Goal: Task Accomplishment & Management: Use online tool/utility

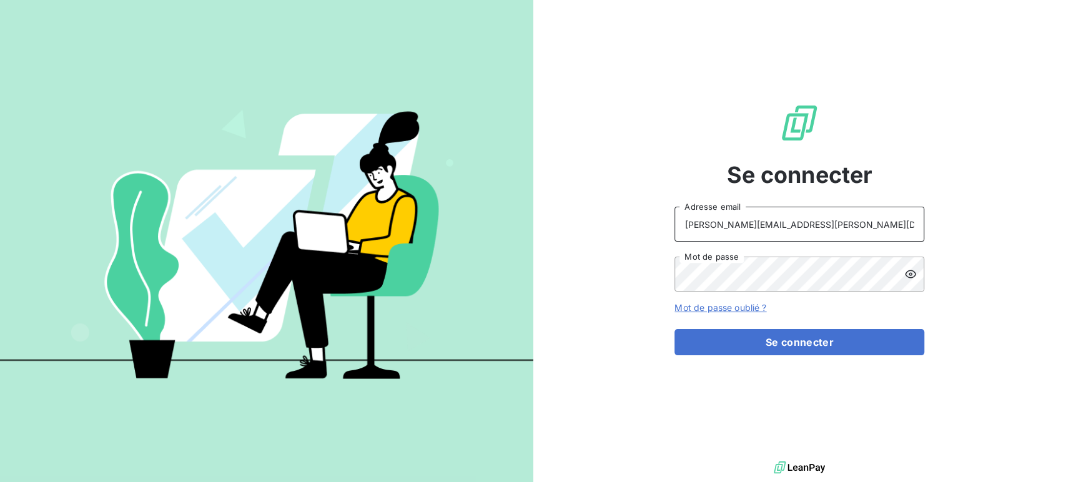
click at [813, 230] on input "raimundo@serpe.fr" at bounding box center [799, 224] width 250 height 35
type input "barberin@serpe.fr"
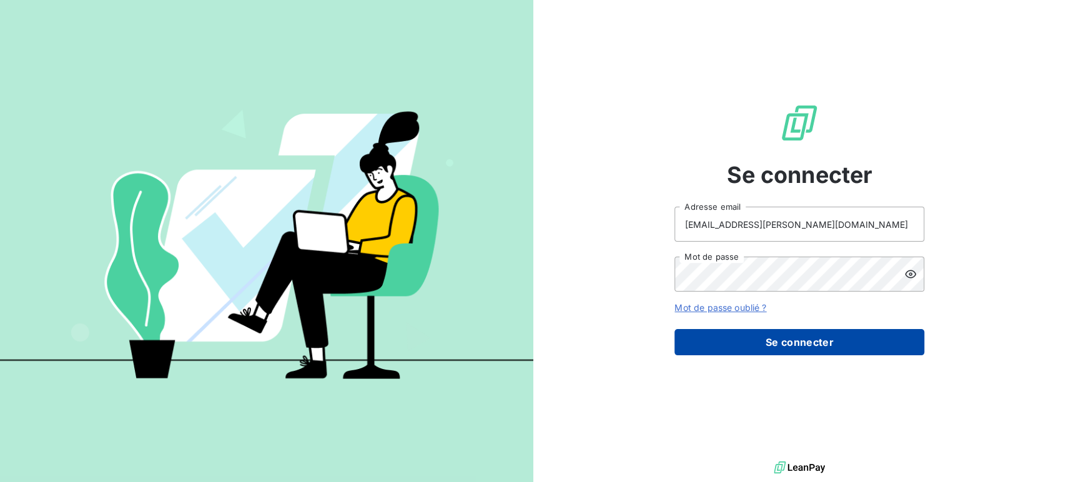
click at [780, 345] on button "Se connecter" at bounding box center [799, 342] width 250 height 26
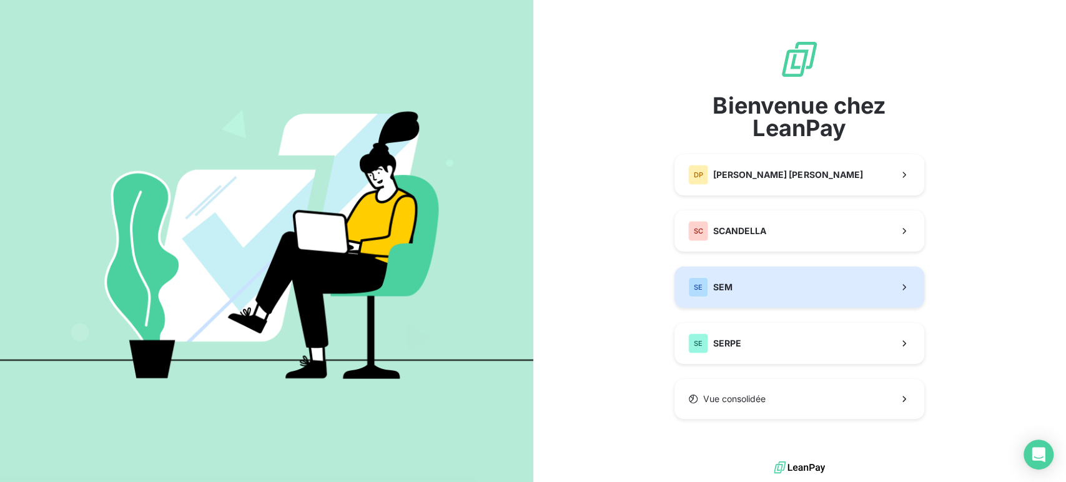
click at [757, 287] on button "SE SEM" at bounding box center [799, 287] width 250 height 41
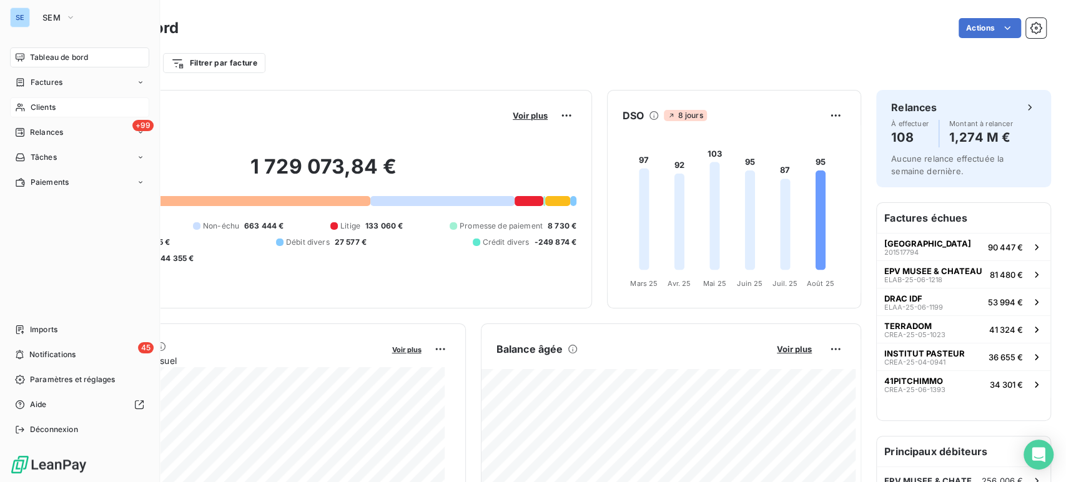
click at [34, 107] on span "Clients" at bounding box center [43, 107] width 25 height 11
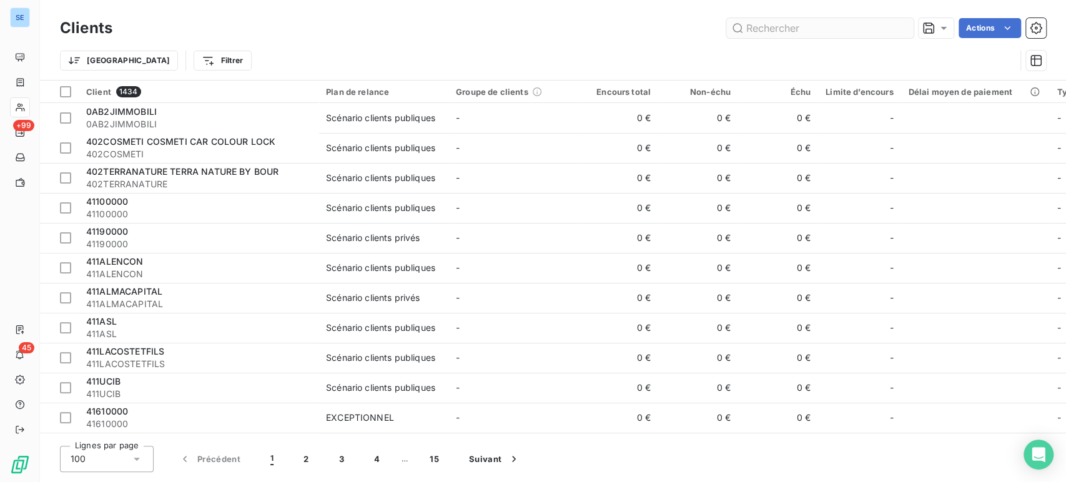
click at [776, 25] on input "text" at bounding box center [819, 28] width 187 height 20
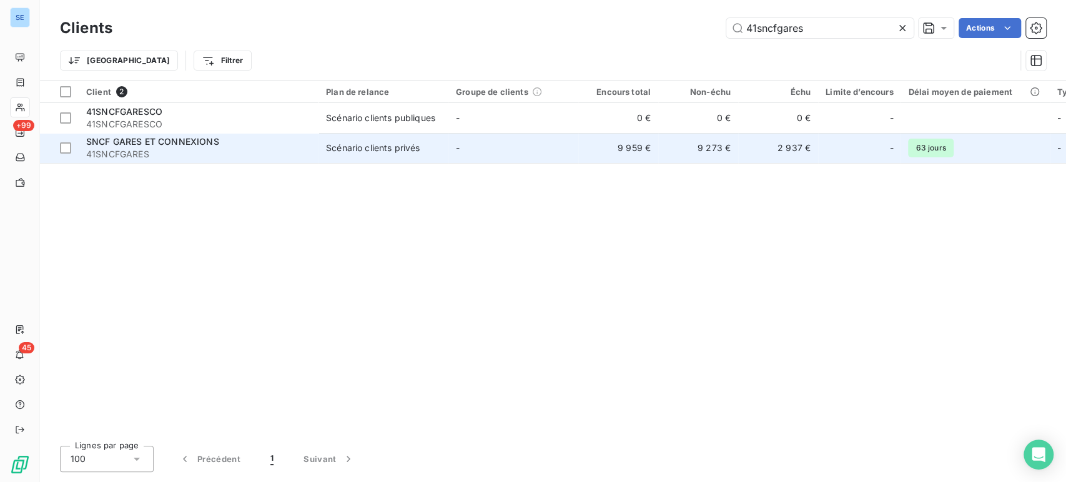
type input "41sncfgares"
click at [177, 152] on span "41SNCFGARES" at bounding box center [198, 154] width 225 height 12
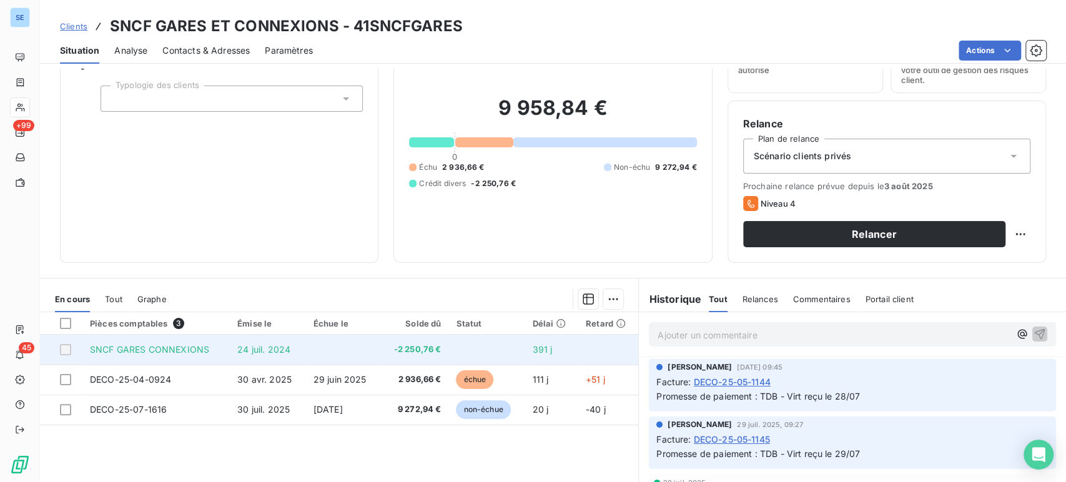
click at [230, 346] on td "24 juil. 2024" at bounding box center [268, 350] width 76 height 30
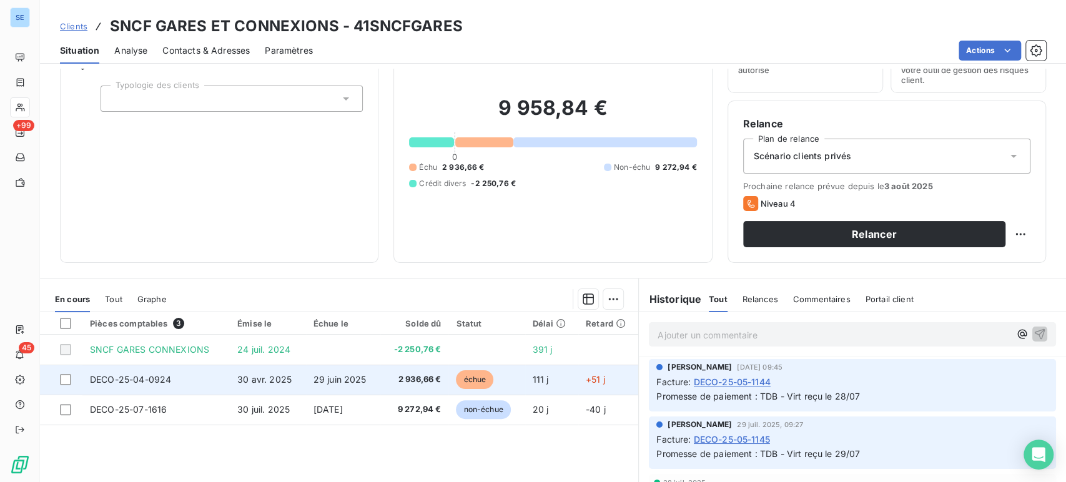
click at [351, 380] on span "29 juin 2025" at bounding box center [339, 379] width 53 height 11
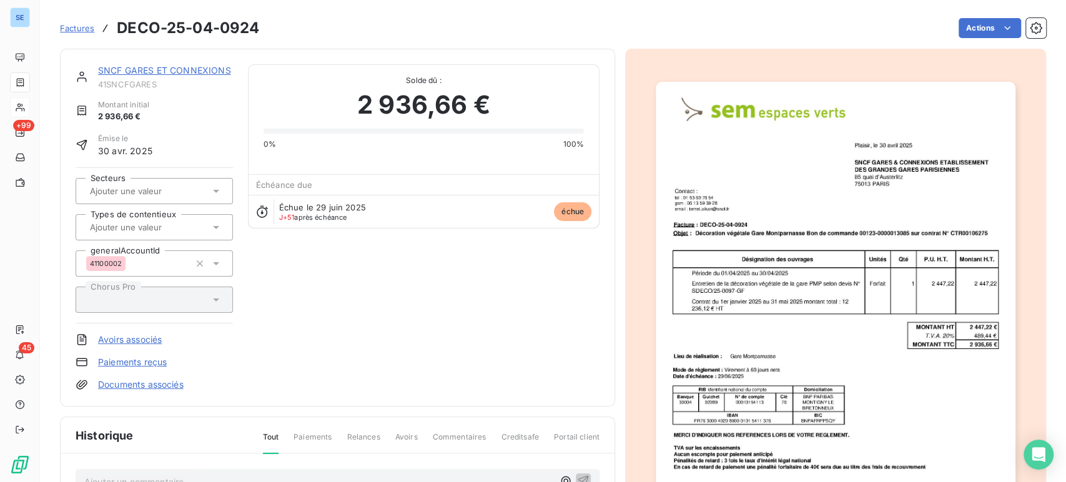
click at [215, 189] on icon at bounding box center [216, 191] width 12 height 12
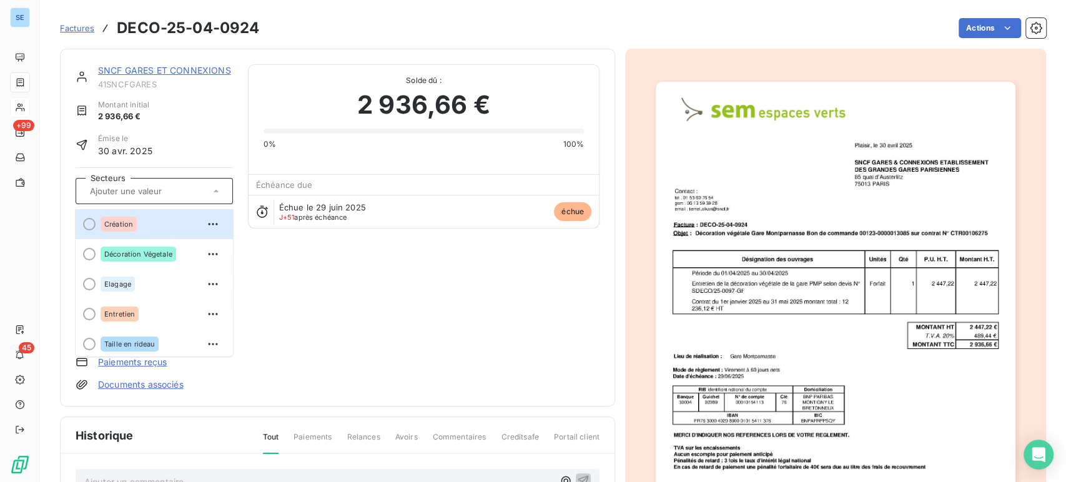
click at [215, 189] on icon at bounding box center [216, 191] width 12 height 12
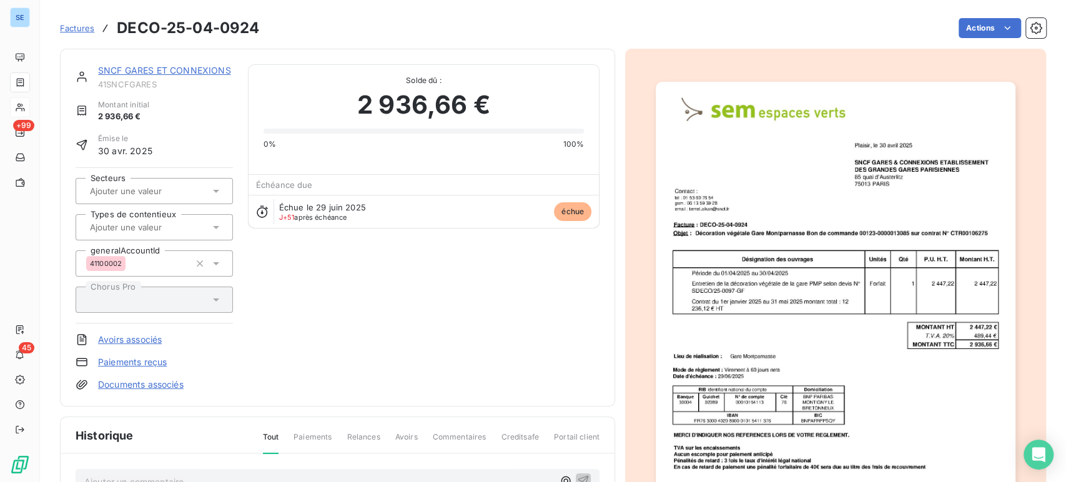
click at [216, 232] on icon at bounding box center [216, 227] width 12 height 12
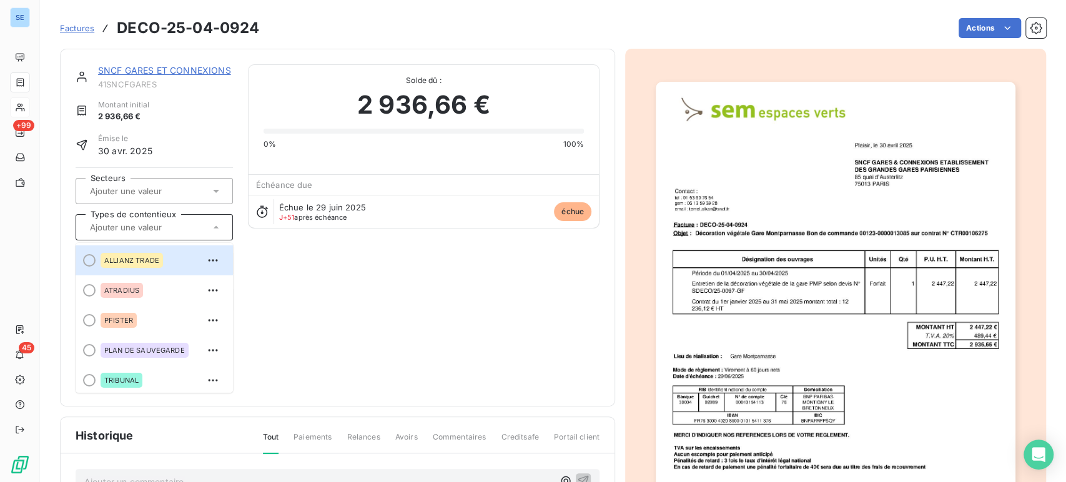
click at [216, 232] on icon at bounding box center [216, 227] width 12 height 12
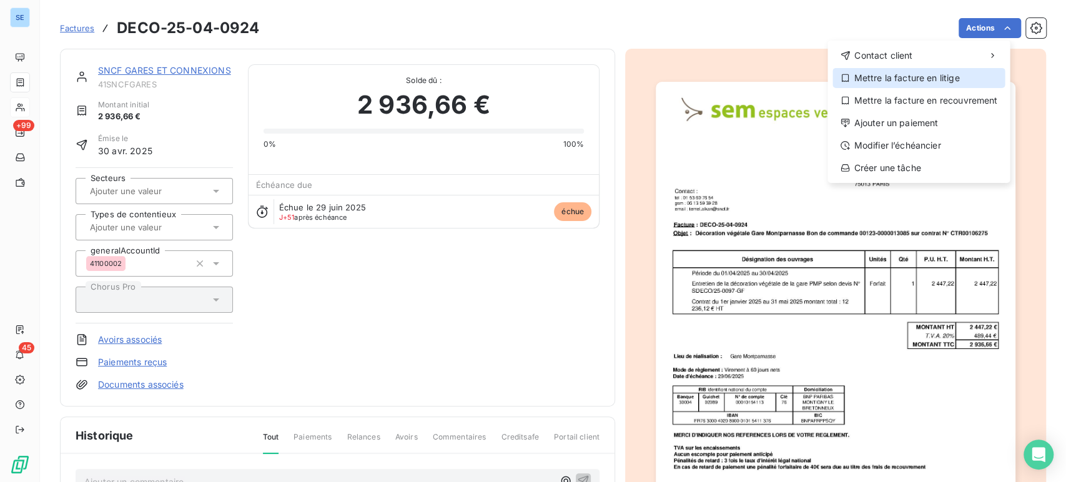
click at [963, 75] on div "Mettre la facture en litige" at bounding box center [918, 78] width 172 height 20
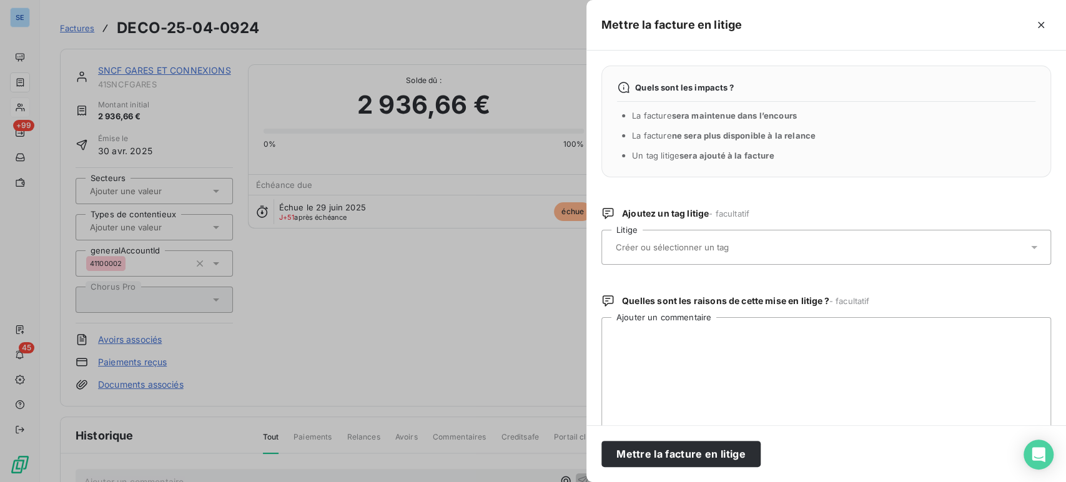
click at [704, 255] on div at bounding box center [820, 247] width 416 height 26
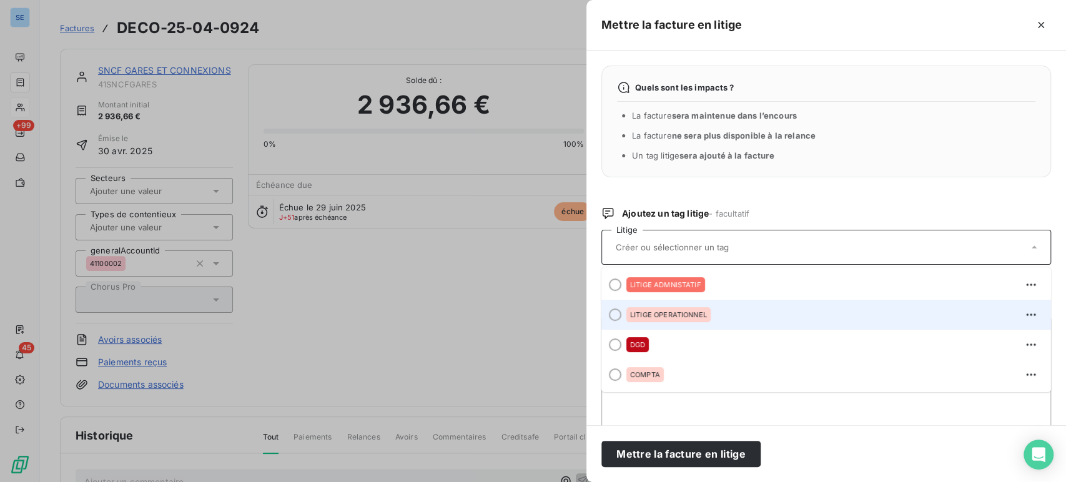
click at [687, 313] on span "LITIGE OPERATIONNEL" at bounding box center [668, 314] width 77 height 7
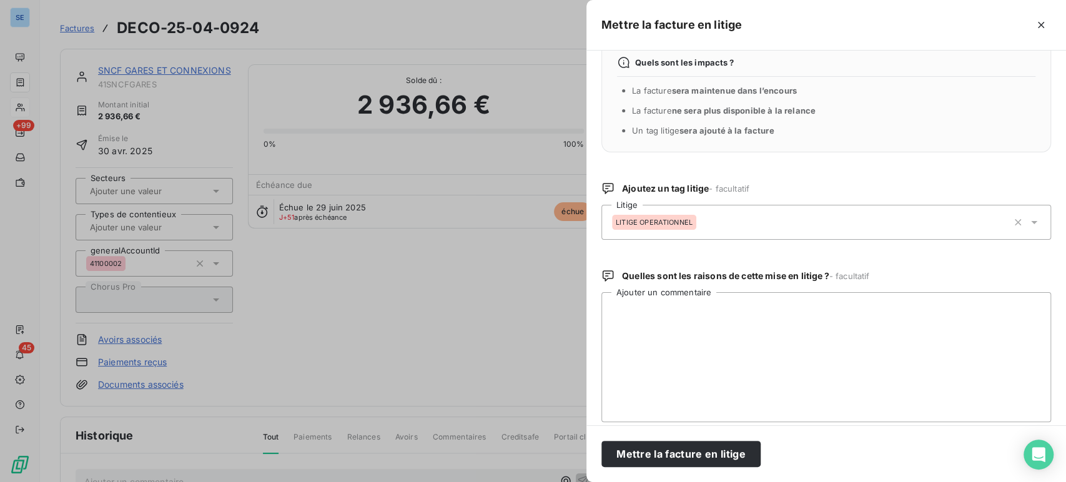
scroll to position [36, 0]
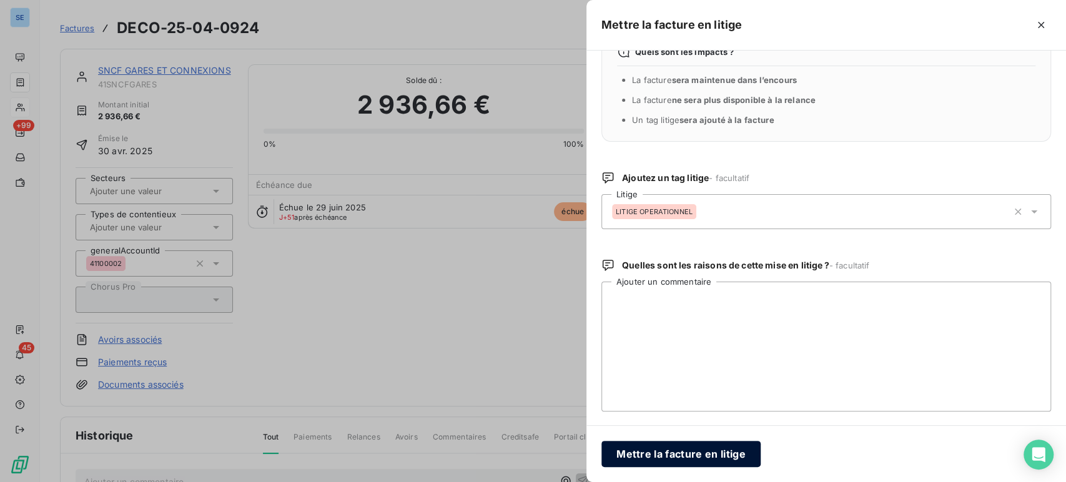
click at [693, 453] on button "Mettre la facture en litige" at bounding box center [680, 454] width 159 height 26
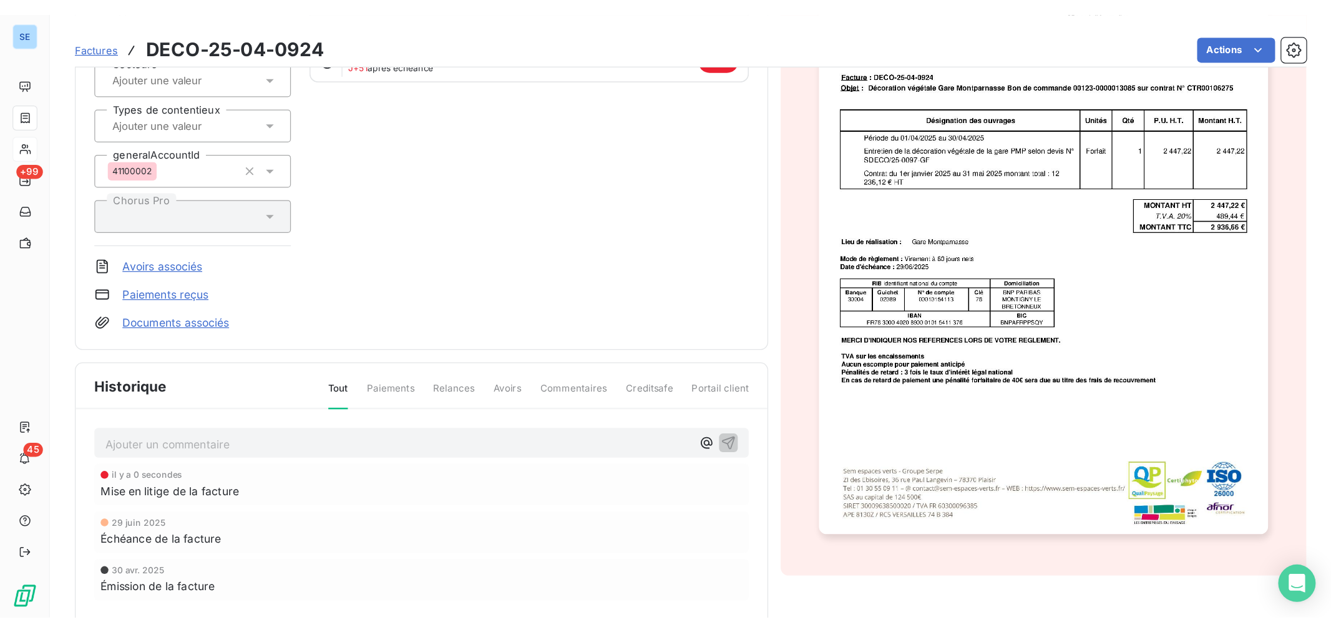
scroll to position [208, 0]
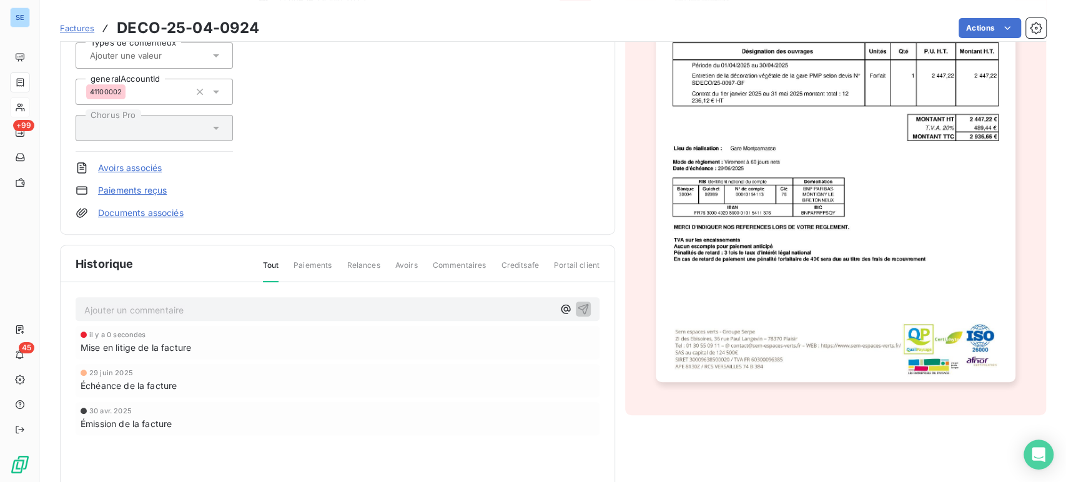
click at [320, 303] on p "Ajouter un commentaire ﻿" at bounding box center [318, 310] width 469 height 16
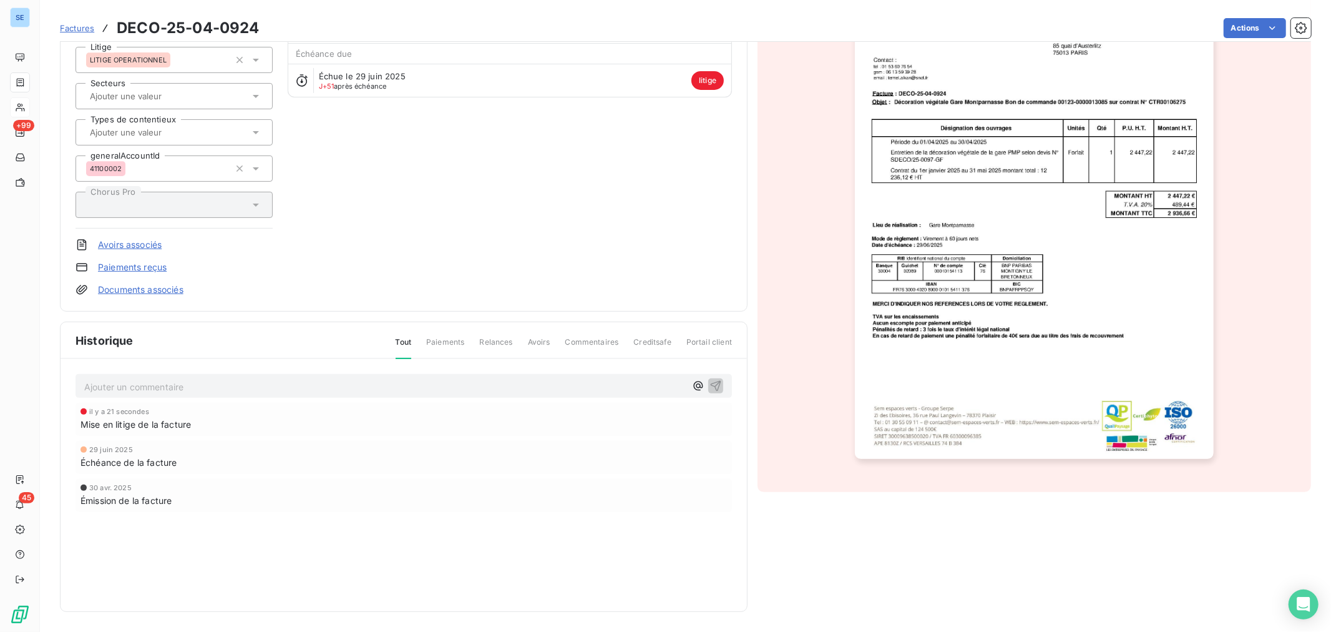
scroll to position [132, 0]
click at [129, 385] on p "Ajouter un commentaire ﻿" at bounding box center [385, 387] width 602 height 16
click at [451, 262] on div "SNCF GARES ET CONNEXIONS 41SNCFGARES Montant initial 2 936,66 € Émise le [DATE]…" at bounding box center [404, 114] width 657 height 363
click at [200, 382] on p "Statut de la facture sur la" at bounding box center [385, 386] width 602 height 14
click at [276, 389] on span "Statut de la facture sur la plateforme SNCF " Refusée par l'acheteur"" at bounding box center [228, 385] width 289 height 11
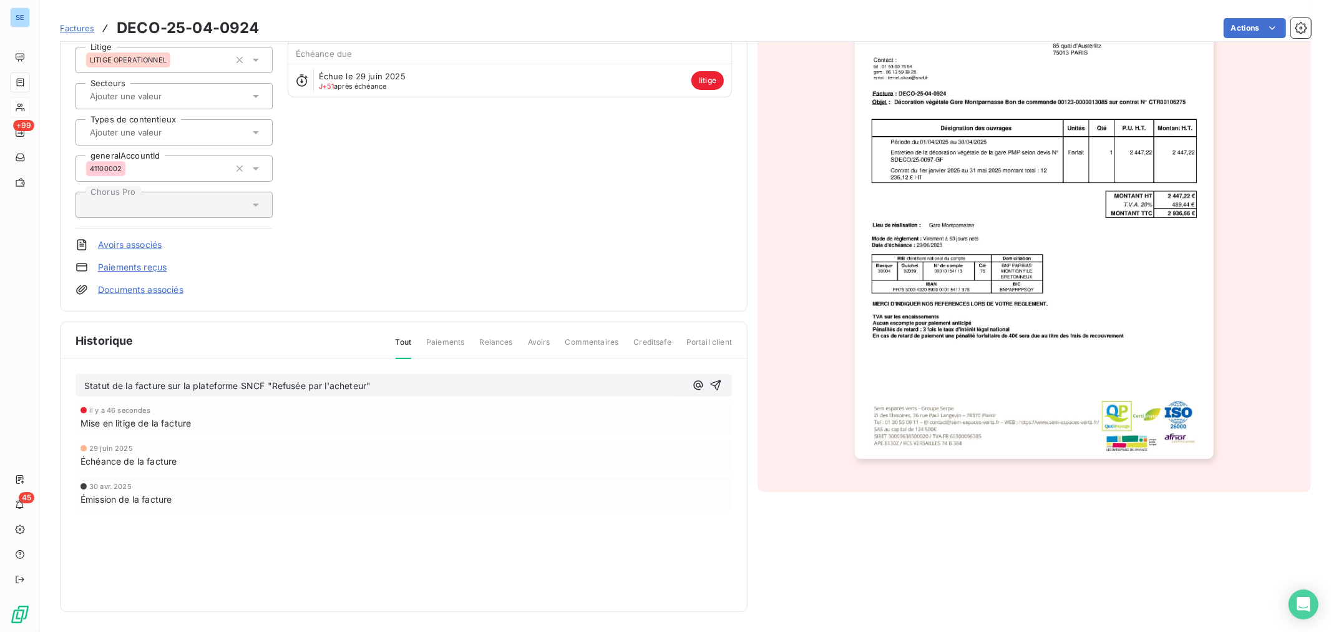
click at [373, 388] on p "Statut de la facture sur la plateforme SNCF "Refusée par l'acheteur"" at bounding box center [385, 386] width 602 height 14
click at [398, 387] on p "Statut de la facture sur la plateforme SNCF "Refusée par l'acheteur"" at bounding box center [385, 386] width 602 height 14
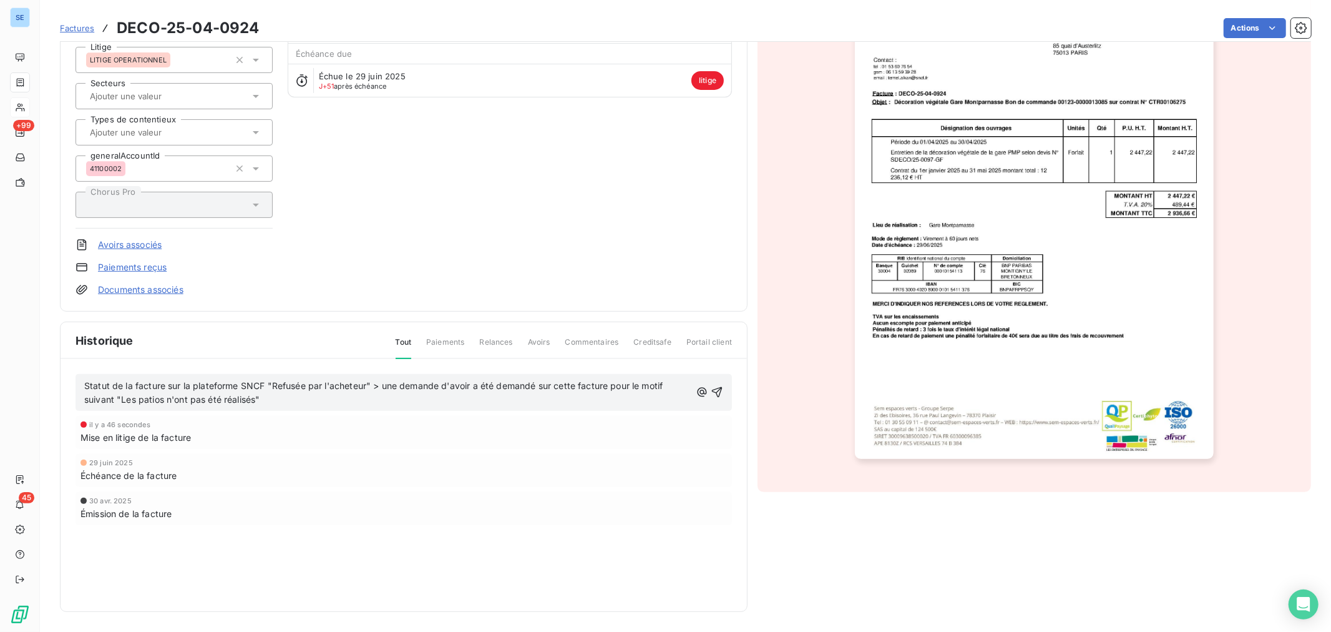
click at [300, 406] on p "Statut de la facture sur la plateforme SNCF "Refusée par l'acheteur" > une dema…" at bounding box center [387, 393] width 607 height 29
click at [421, 398] on p "Statut de la facture sur la plateforme SNCF "Refusée par l'acheteur" > une dema…" at bounding box center [387, 393] width 607 height 29
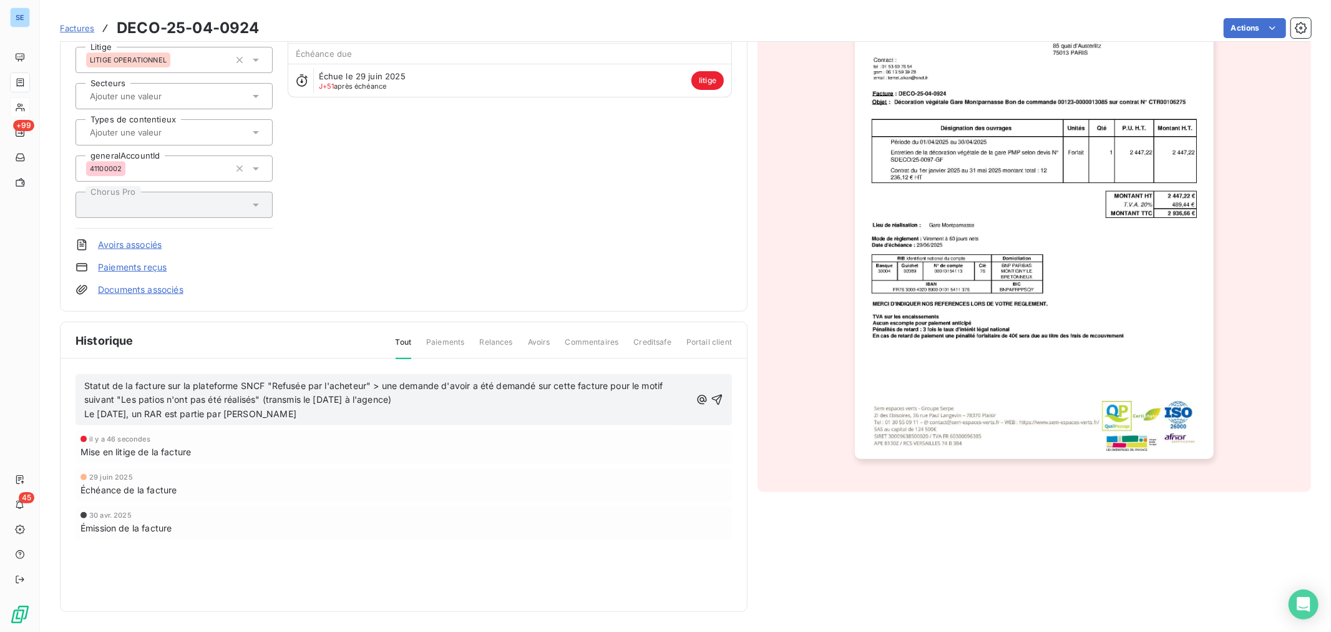
drag, startPoint x: 306, startPoint y: 414, endPoint x: 296, endPoint y: 414, distance: 10.6
click at [296, 414] on span "Statut de la facture sur la plateforme SNCF "Refusée par l'acheteur" > une dema…" at bounding box center [375, 399] width 582 height 39
drag, startPoint x: 288, startPoint y: 415, endPoint x: 339, endPoint y: 411, distance: 50.7
click at [339, 411] on p "Statut de la facture sur la plateforme SNCF "Refusée par l'acheteur" > une dema…" at bounding box center [387, 400] width 607 height 43
drag, startPoint x: 154, startPoint y: 413, endPoint x: 245, endPoint y: 419, distance: 92.0
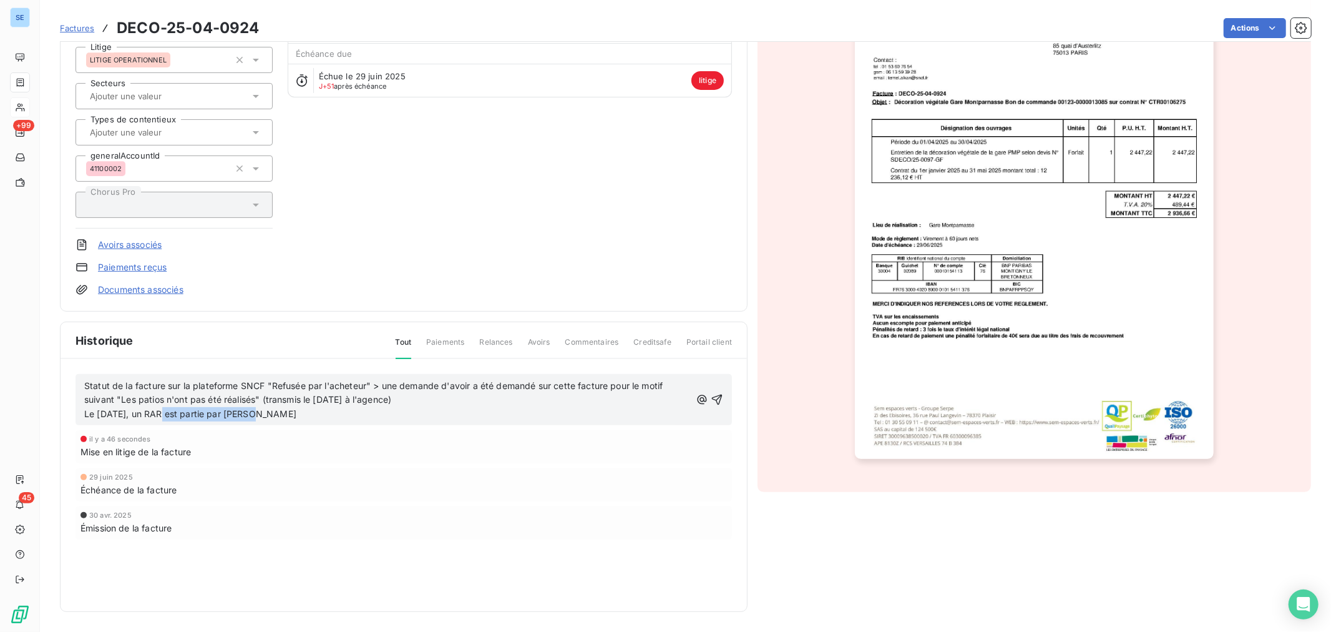
click at [245, 419] on p "Statut de la facture sur la plateforme SNCF "Refusée par l'acheteur" > une dema…" at bounding box center [387, 400] width 607 height 43
click at [248, 416] on p "Statut de la facture sur la plateforme SNCF "Refusée par l'acheteur" > une dema…" at bounding box center [387, 400] width 607 height 43
click at [135, 411] on span "Statut de la facture sur la plateforme SNCF "Refusée par l'acheteur" > une dema…" at bounding box center [375, 399] width 582 height 39
click at [604, 416] on p "Statut de la facture sur la plateforme SNCF "Refusée par l'acheteur" > une dema…" at bounding box center [387, 400] width 607 height 43
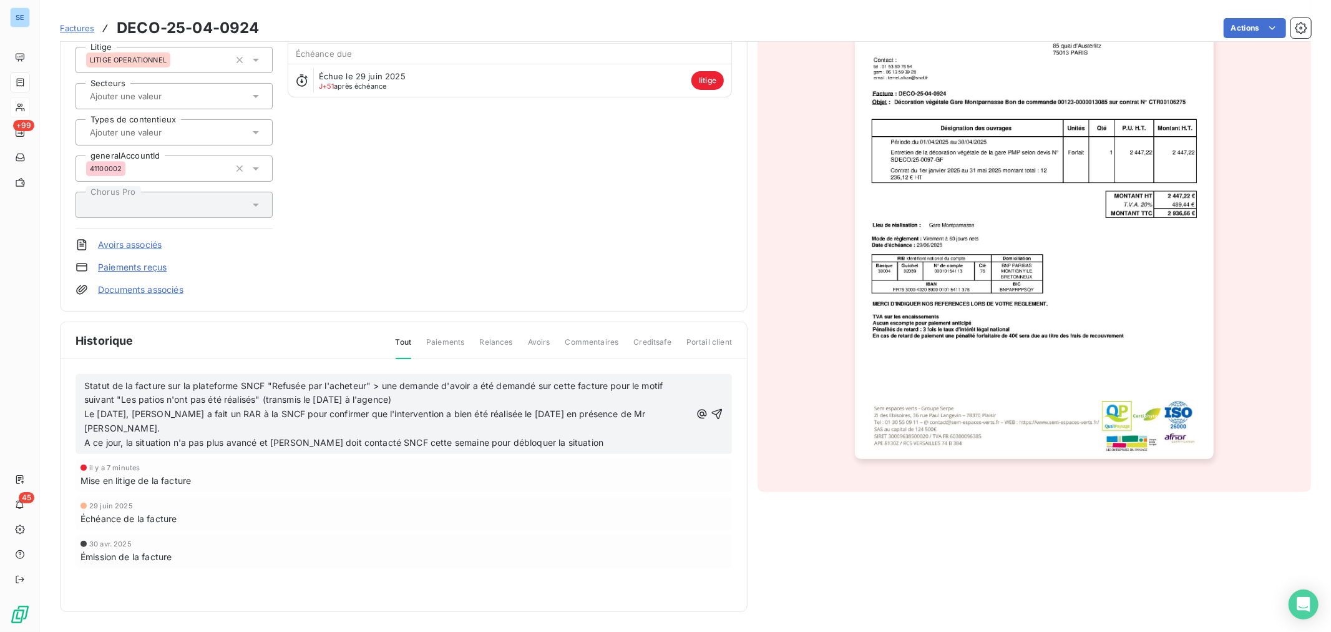
click at [84, 441] on span "Statut de la facture sur la plateforme SNCF "Refusée par l'acheteur" > une dema…" at bounding box center [375, 414] width 582 height 68
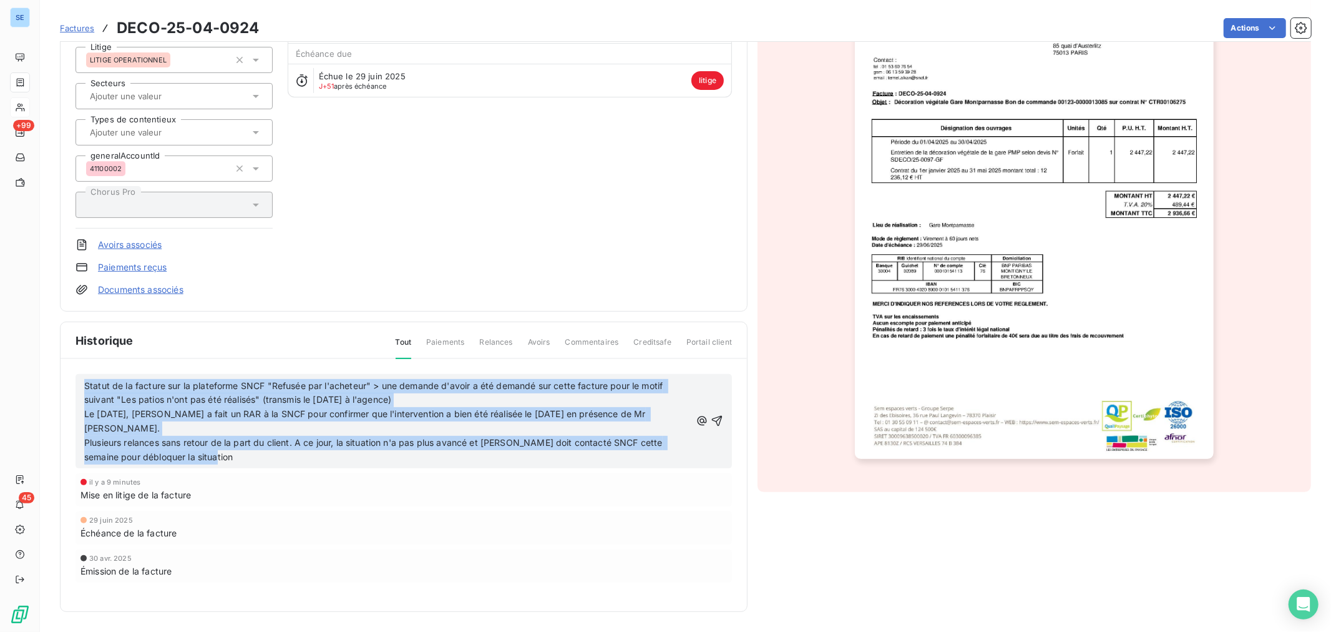
drag, startPoint x: 203, startPoint y: 458, endPoint x: 104, endPoint y: 391, distance: 119.3
click at [77, 387] on div "Statut de la facture sur la plateforme SNCF "Refusée par l'acheteur" > une dema…" at bounding box center [404, 421] width 657 height 94
copy span "Statut de la facture sur la plateforme SNCF "Refusée par l'acheteur" > une dema…"
click at [142, 411] on span "Statut de la facture sur la plateforme SNCF "Refusée par l'acheteur" > une dema…" at bounding box center [375, 421] width 582 height 82
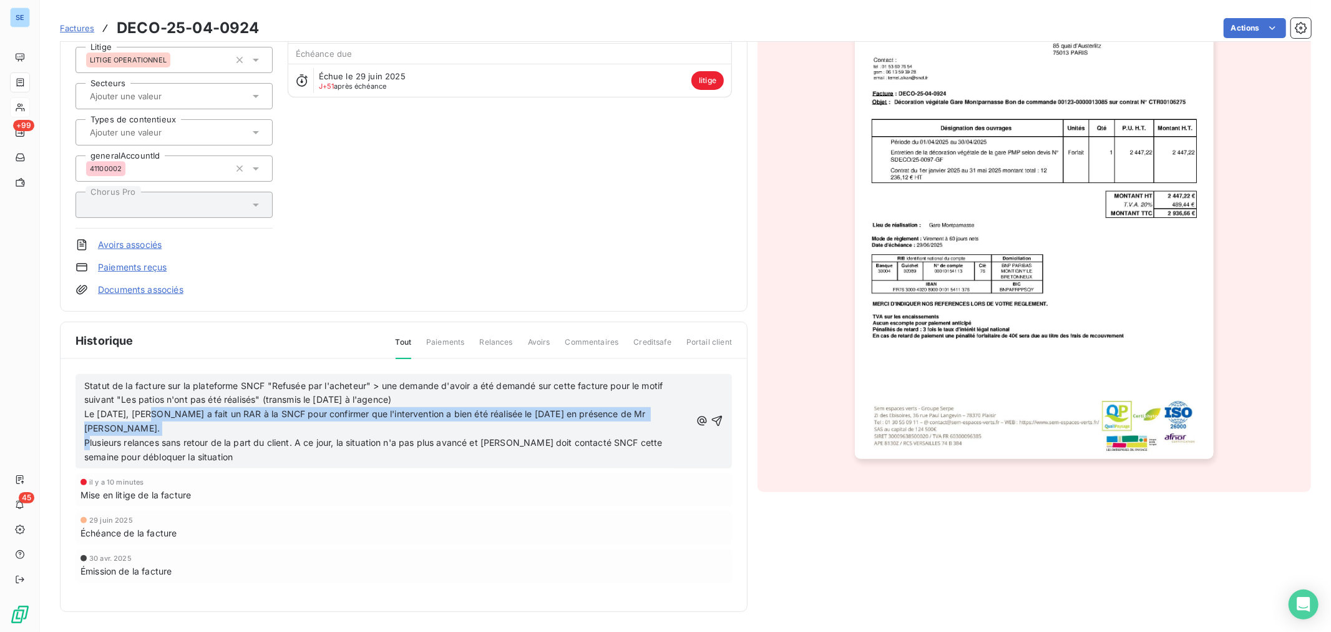
drag, startPoint x: 140, startPoint y: 414, endPoint x: 145, endPoint y: 426, distance: 12.9
click at [145, 426] on p "Statut de la facture sur la plateforme SNCF "Refusée par l'acheteur" > une dema…" at bounding box center [387, 422] width 607 height 86
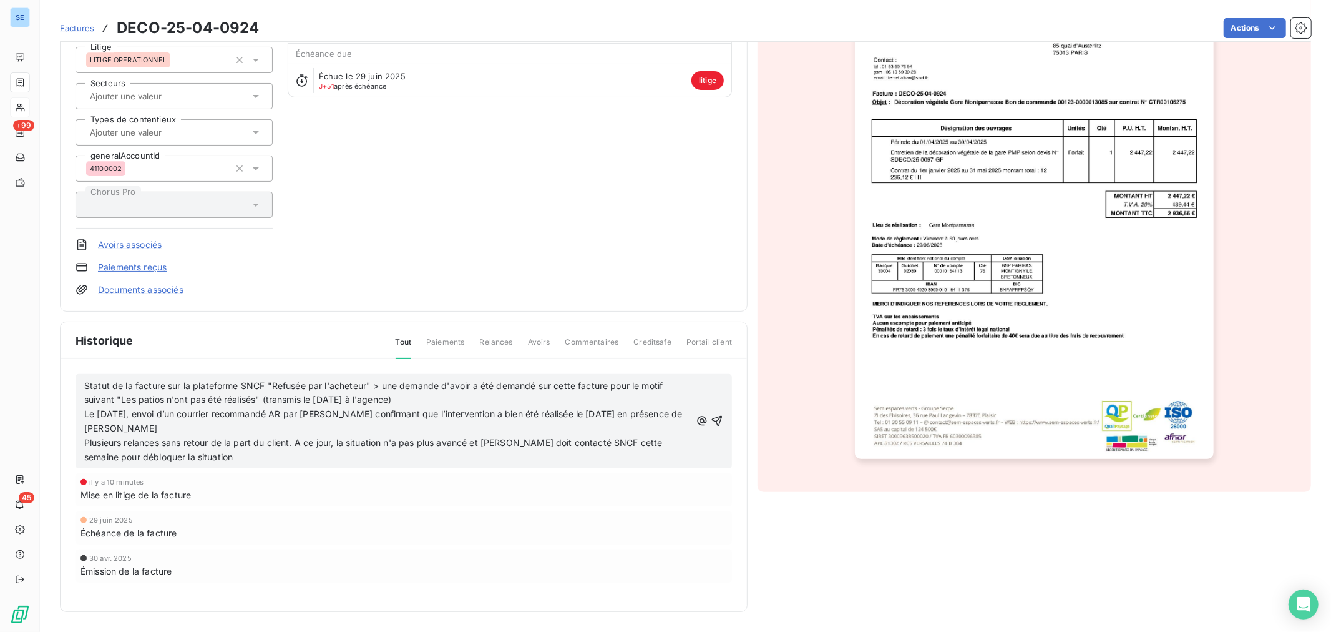
click at [647, 416] on span "Statut de la facture sur la plateforme SNCF "Refusée par l'acheteur" > une dema…" at bounding box center [384, 421] width 601 height 82
drag, startPoint x: 643, startPoint y: 417, endPoint x: 662, endPoint y: 467, distance: 53.3
click at [644, 419] on p "Statut de la facture sur la plateforme SNCF "Refusée par l'acheteur" > une dema…" at bounding box center [387, 422] width 607 height 86
drag, startPoint x: 86, startPoint y: 439, endPoint x: 293, endPoint y: 438, distance: 207.9
click at [293, 438] on span "Statut de la facture sur la plateforme SNCF "Refusée par l'acheteur" > une dema…" at bounding box center [384, 421] width 601 height 82
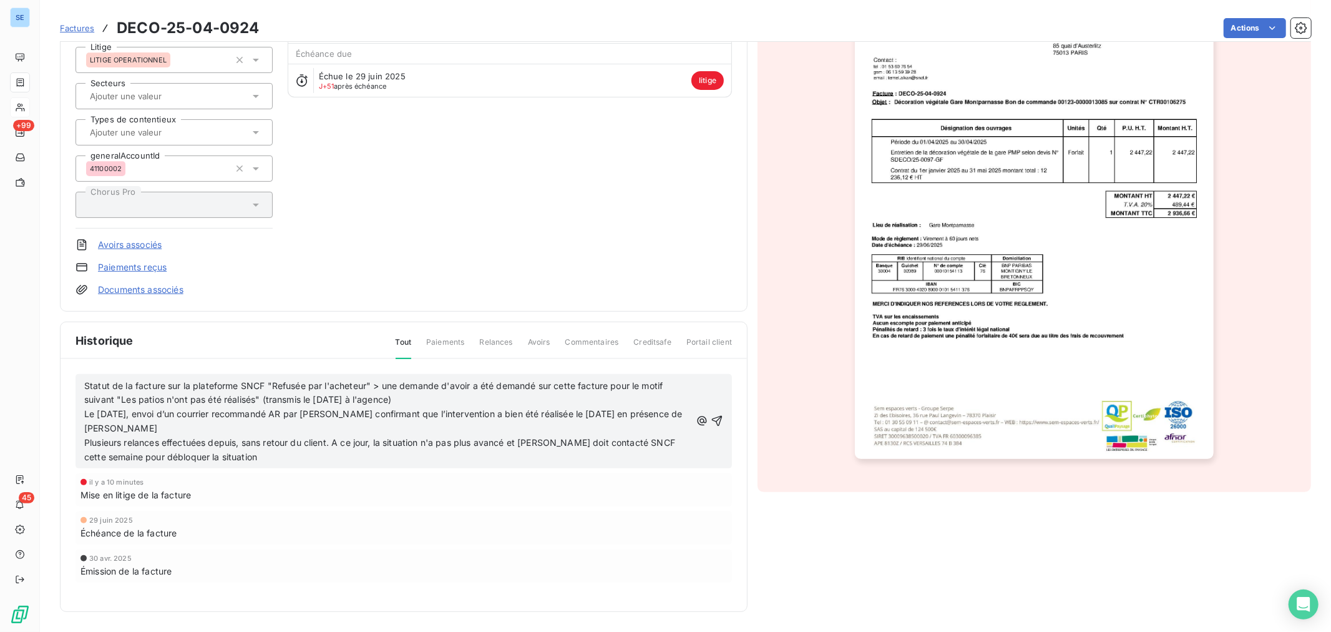
click at [336, 439] on span "Statut de la facture sur la plateforme SNCF "Refusée par l'acheteur" > une dema…" at bounding box center [384, 421] width 601 height 82
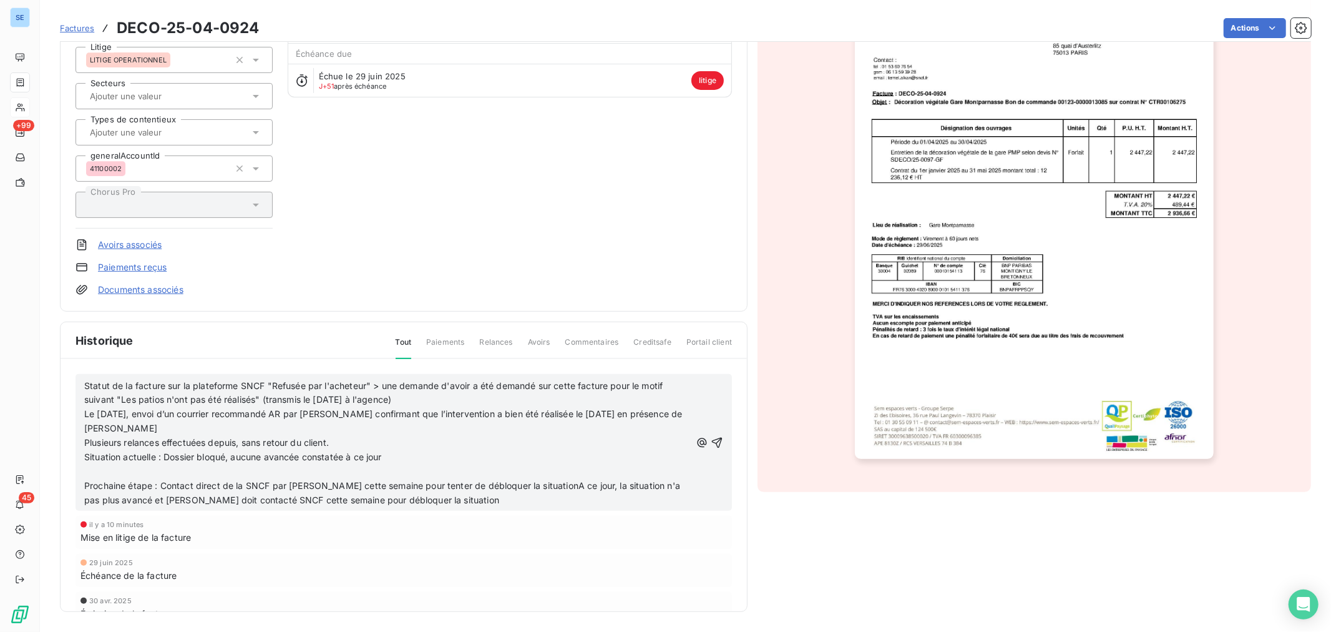
scroll to position [27, 0]
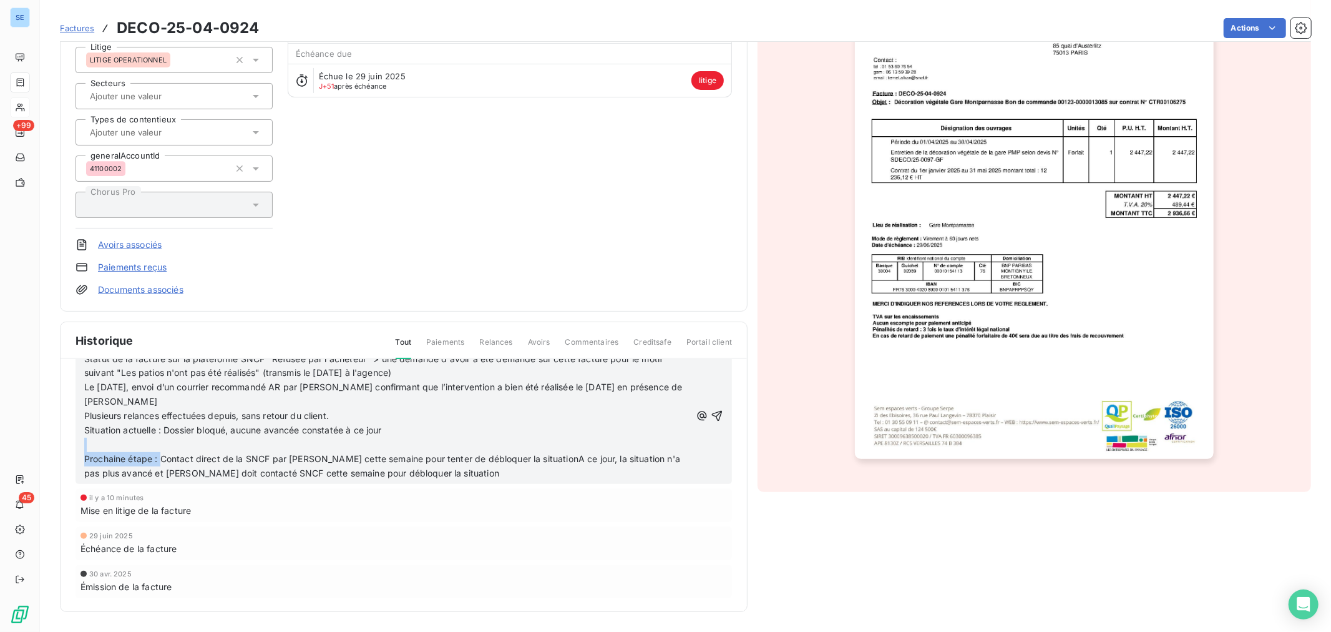
drag, startPoint x: 160, startPoint y: 456, endPoint x: 90, endPoint y: 446, distance: 70.6
click at [90, 446] on div "Statut de la facture sur la plateforme SNCF "Refusée par l'acheteur" > une dema…" at bounding box center [387, 416] width 607 height 129
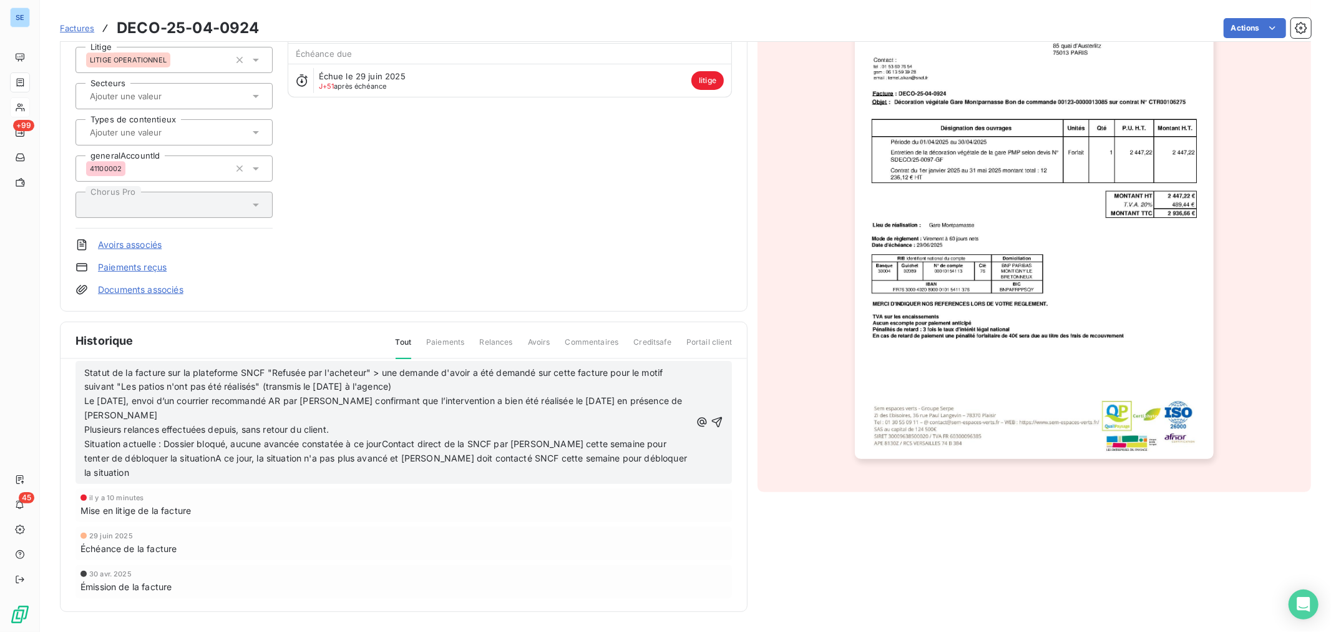
scroll to position [0, 0]
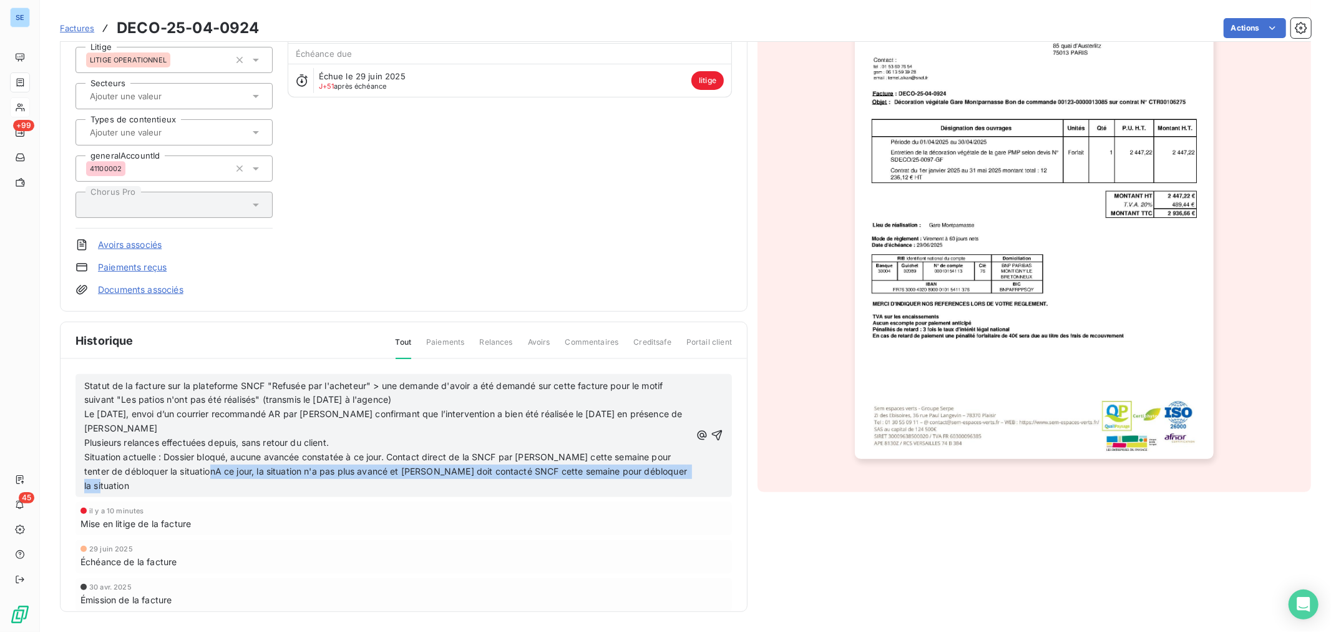
drag, startPoint x: 176, startPoint y: 469, endPoint x: 696, endPoint y: 473, distance: 520.0
click at [696, 473] on div "Statut de la facture sur la plateforme SNCF "Refusée par l'acheteur" > une dema…" at bounding box center [403, 435] width 639 height 115
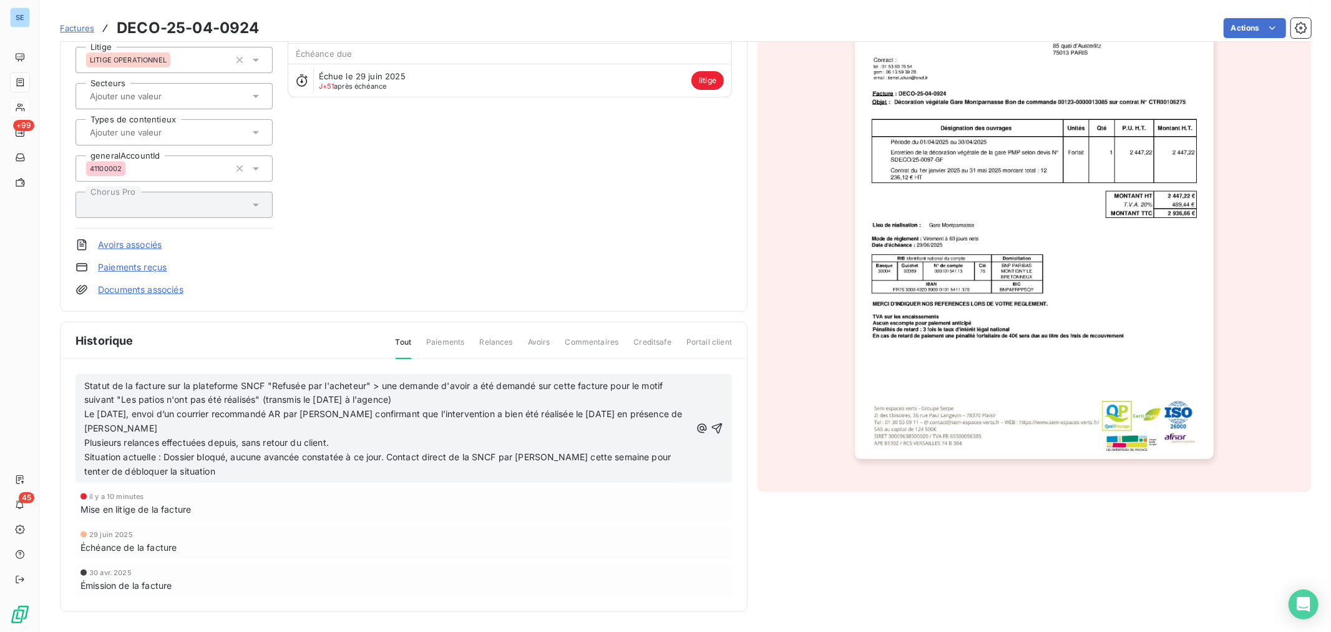
click at [424, 450] on p "Statut de la facture sur la plateforme SNCF "Refusée par l'acheteur" > une dema…" at bounding box center [387, 429] width 607 height 100
click at [238, 469] on p "Statut de la facture sur la plateforme SNCF "Refusée par l'acheteur" > une dema…" at bounding box center [387, 429] width 607 height 100
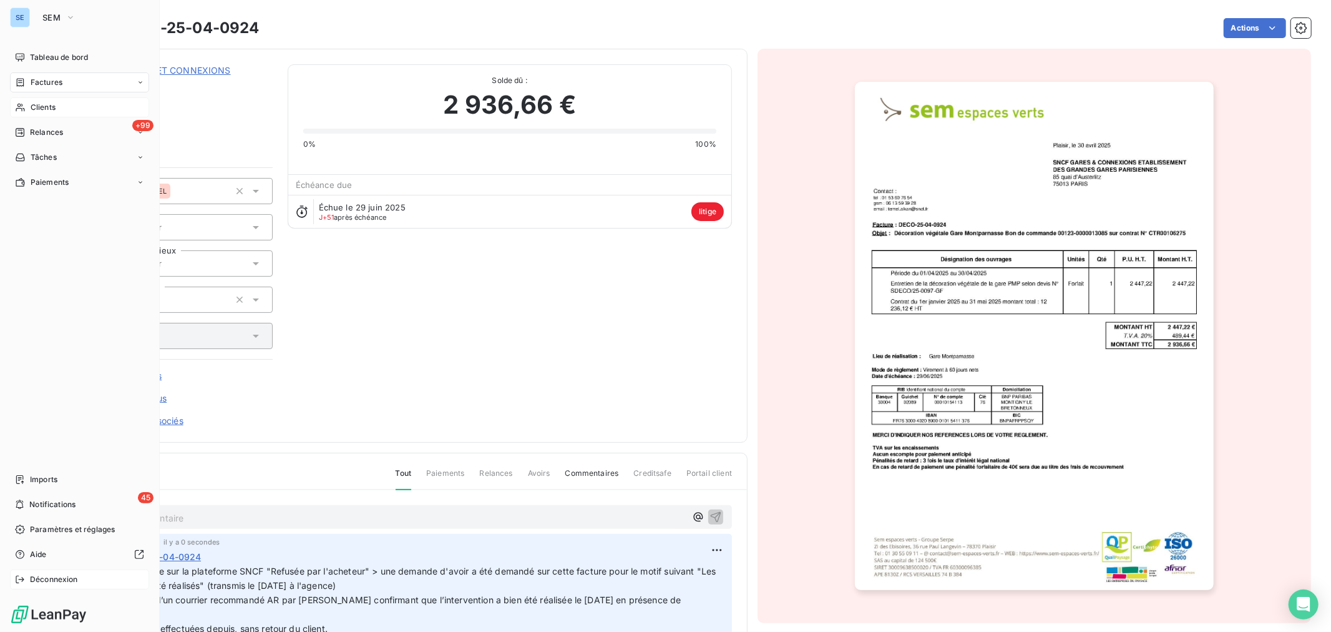
click at [46, 481] on span "Déconnexion" at bounding box center [54, 579] width 48 height 11
